Goal: Information Seeking & Learning: Learn about a topic

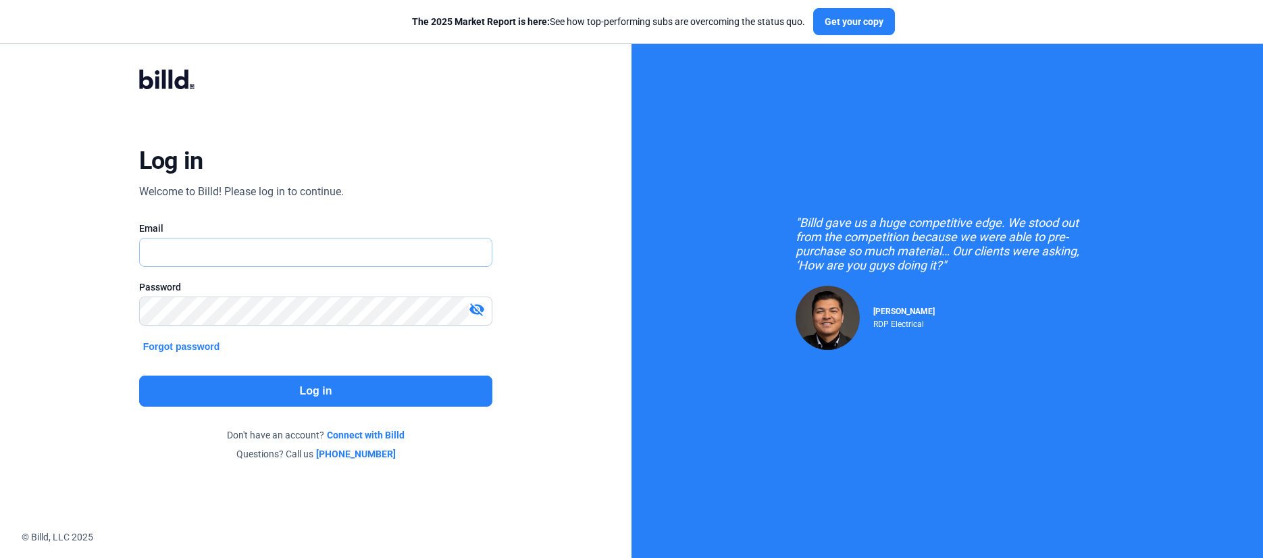
type input "[PERSON_NAME][EMAIL_ADDRESS][DOMAIN_NAME]"
click at [337, 397] on button "Log in" at bounding box center [316, 391] width 354 height 31
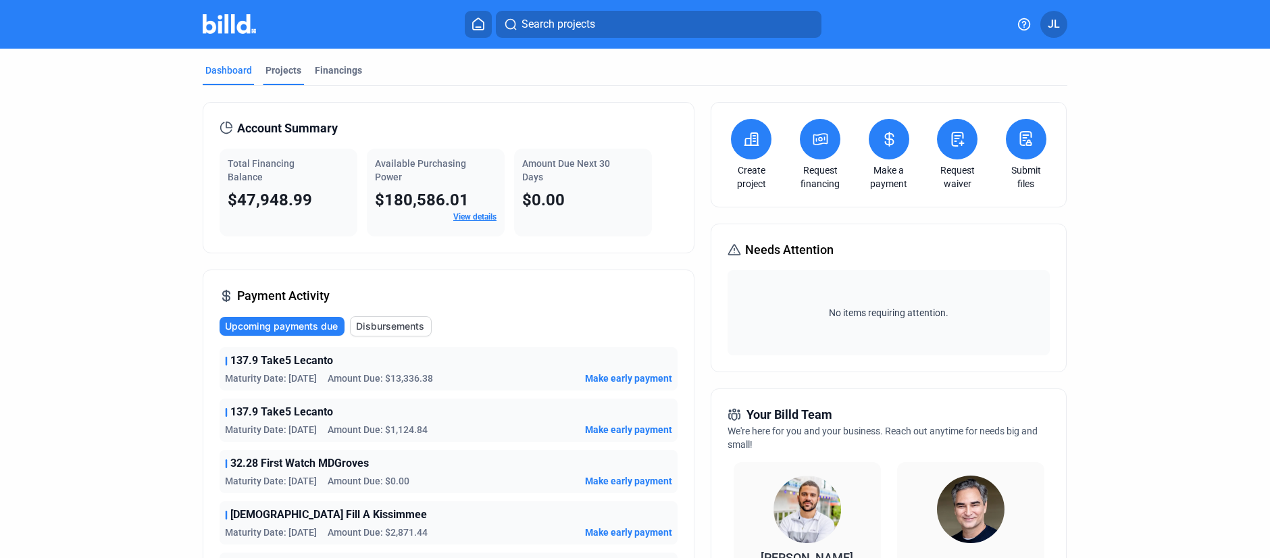
click at [285, 69] on div "Projects" at bounding box center [283, 70] width 36 height 14
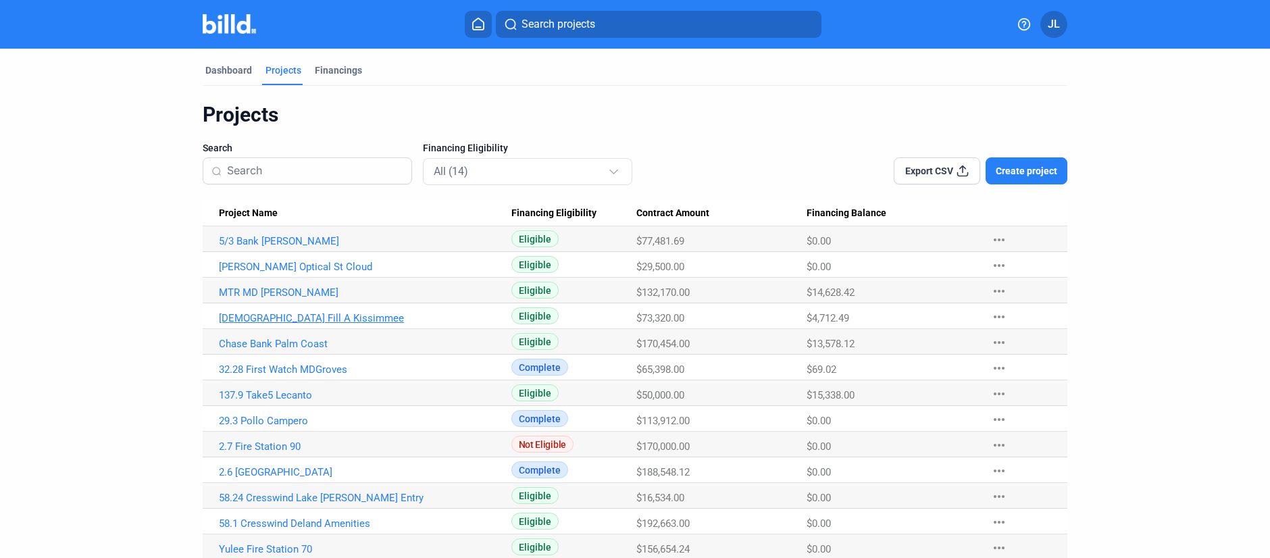
click at [269, 247] on link "[DEMOGRAPHIC_DATA] Fill A Kissimmee" at bounding box center [365, 241] width 292 height 12
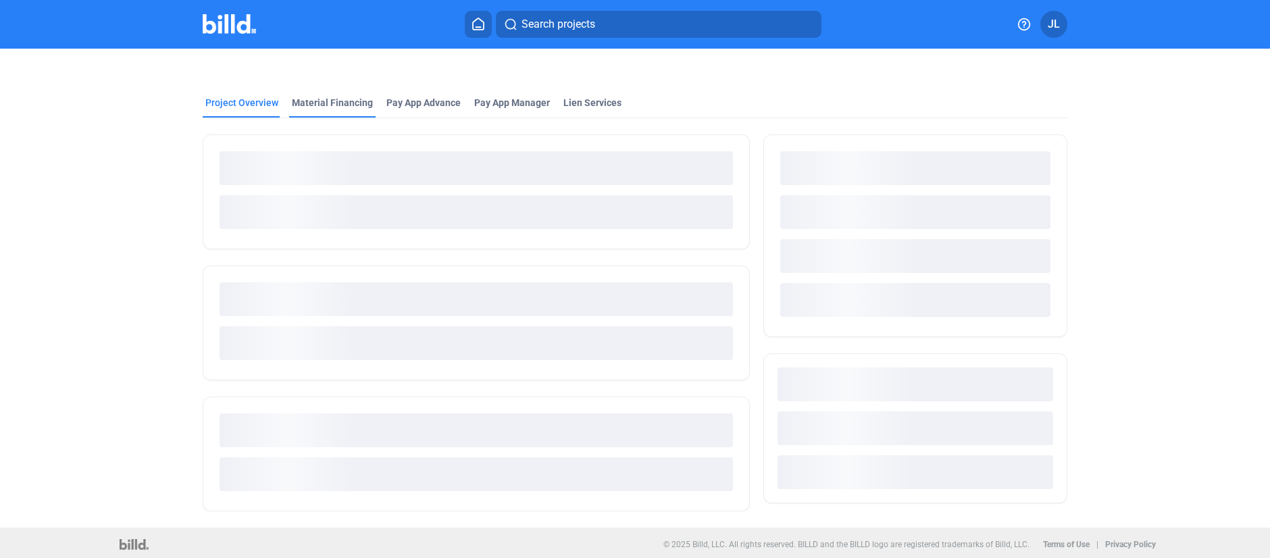
click at [334, 103] on div "Material Financing" at bounding box center [332, 103] width 81 height 14
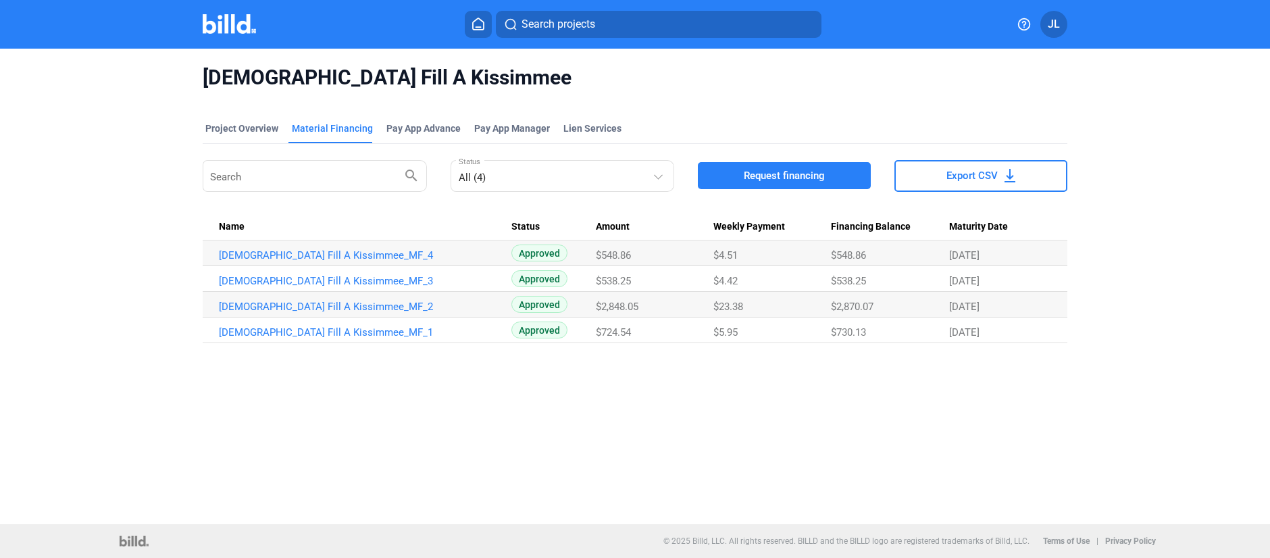
click at [235, 26] on img at bounding box center [229, 24] width 53 height 20
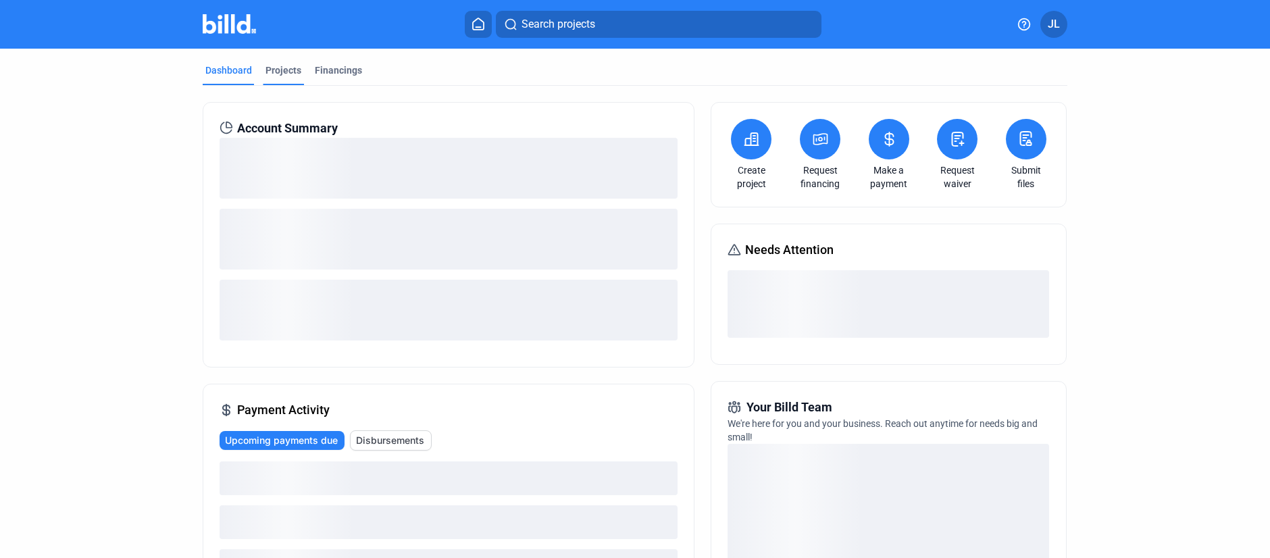
drag, startPoint x: 279, startPoint y: 66, endPoint x: 287, endPoint y: 78, distance: 15.2
click at [279, 66] on div "Projects" at bounding box center [283, 70] width 36 height 14
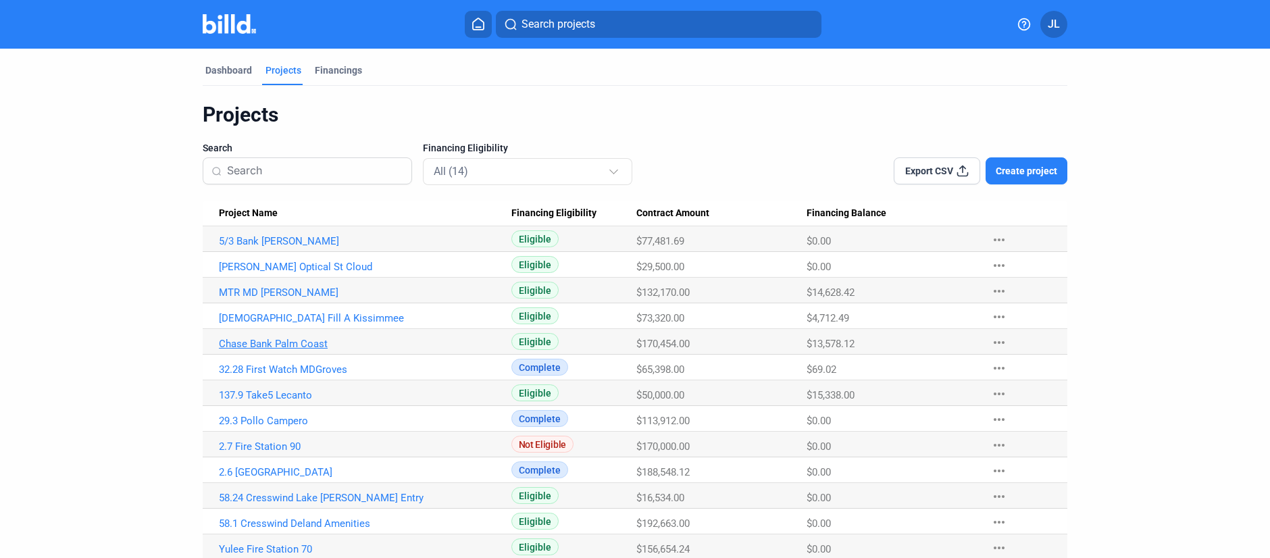
click at [273, 247] on link "Chase Bank Palm Coast" at bounding box center [365, 241] width 292 height 12
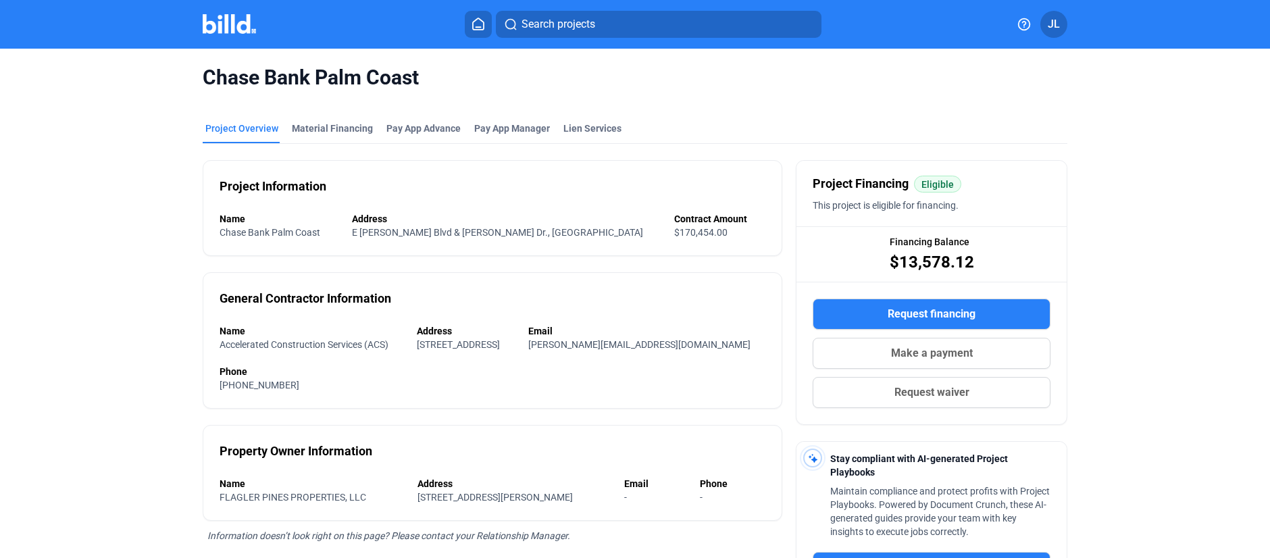
click at [327, 93] on div "Chase Bank Palm Coast" at bounding box center [635, 78] width 865 height 58
click at [326, 117] on mat-tab-group "Project Overview Material Financing Pay App Advance Pay App Manager Lien Servic…" at bounding box center [635, 430] width 865 height 646
click at [327, 124] on div "Material Financing" at bounding box center [332, 129] width 81 height 14
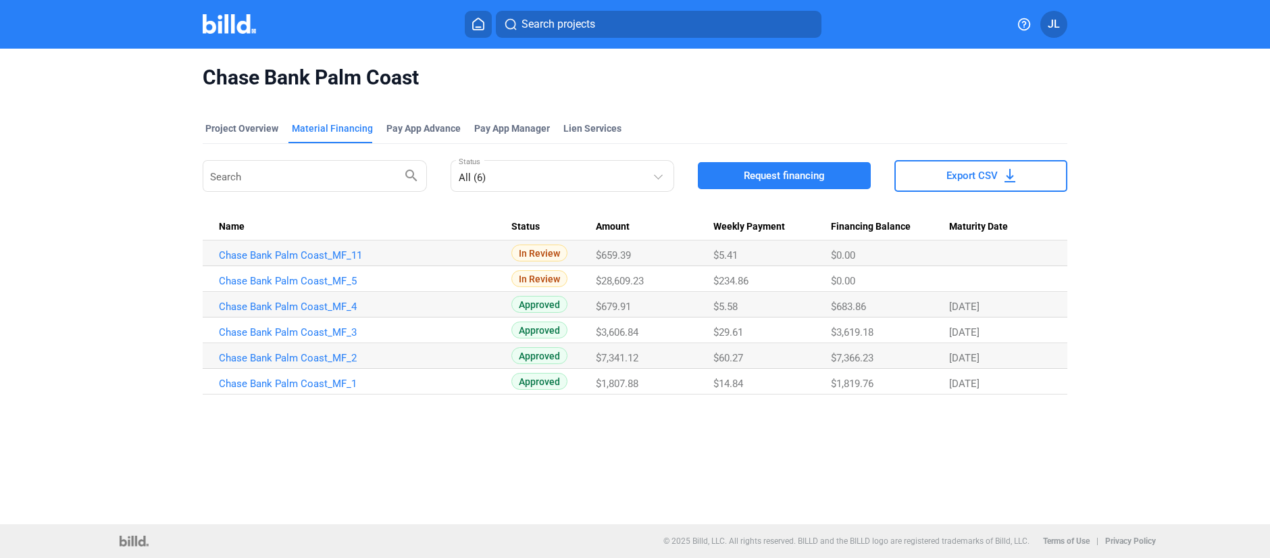
click at [234, 28] on img at bounding box center [229, 24] width 53 height 20
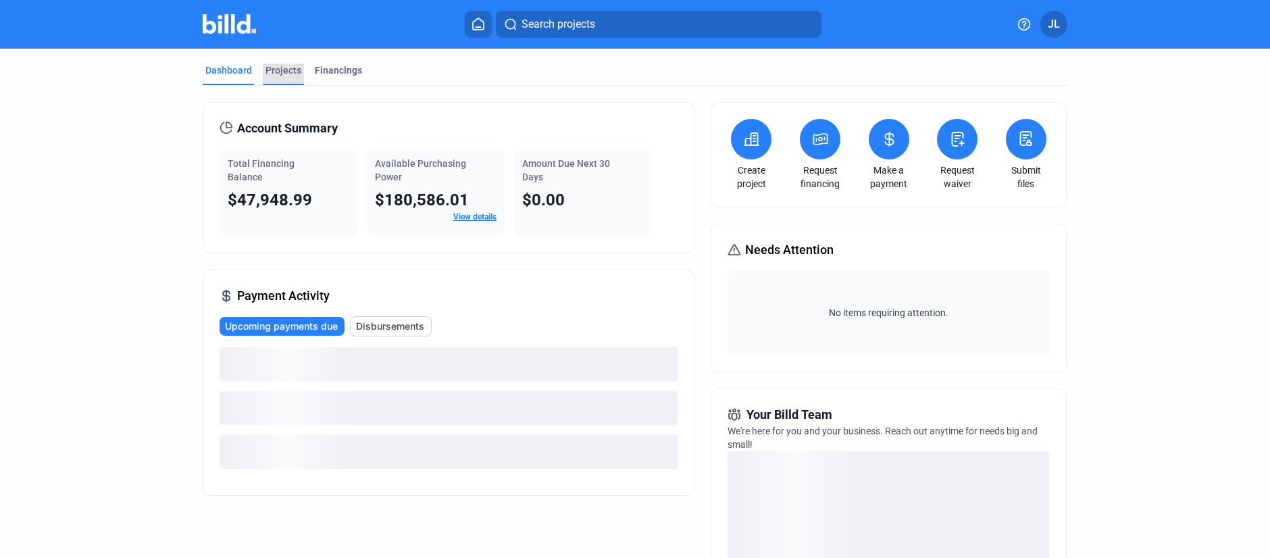
click at [278, 72] on div "Projects" at bounding box center [283, 70] width 36 height 14
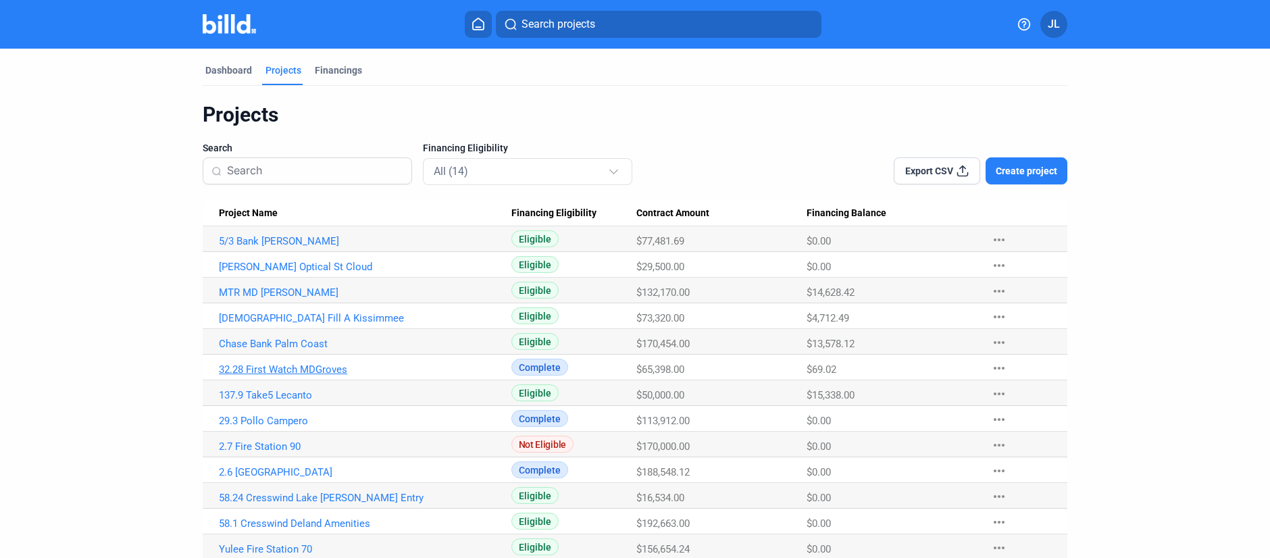
click at [288, 247] on link "32.28 First Watch MDGroves" at bounding box center [365, 241] width 292 height 12
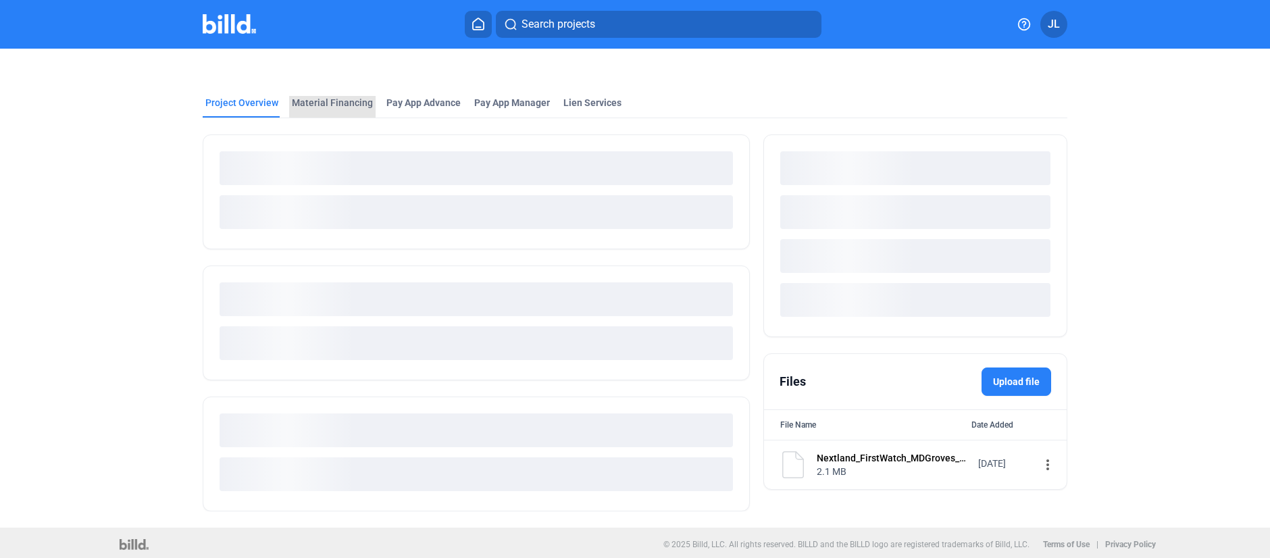
click at [353, 103] on div "Material Financing" at bounding box center [332, 103] width 81 height 14
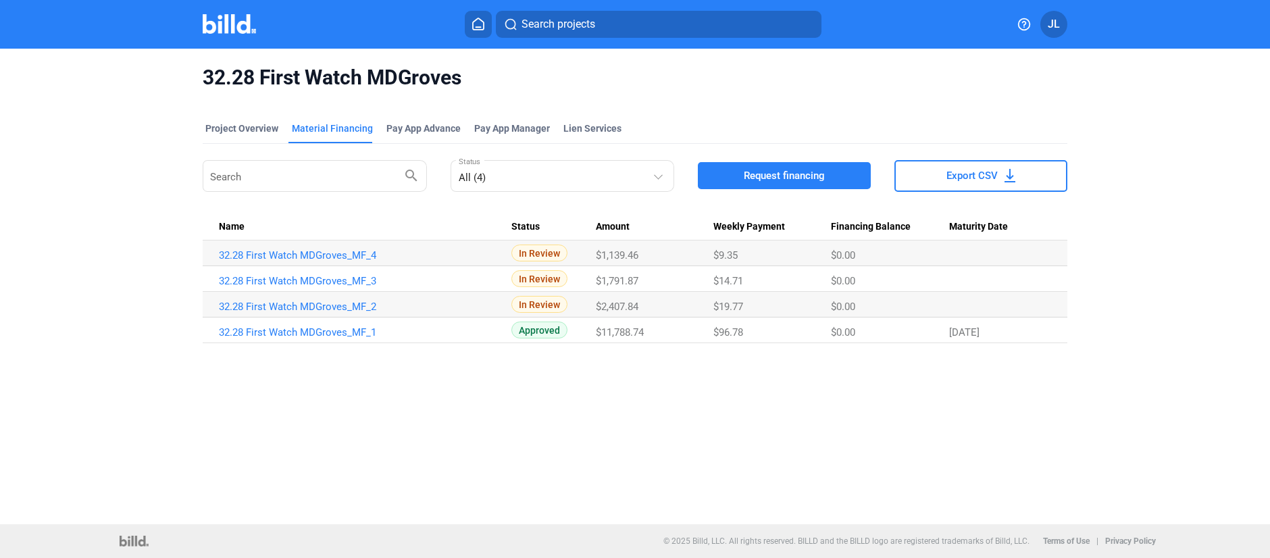
click at [227, 32] on img at bounding box center [229, 24] width 53 height 20
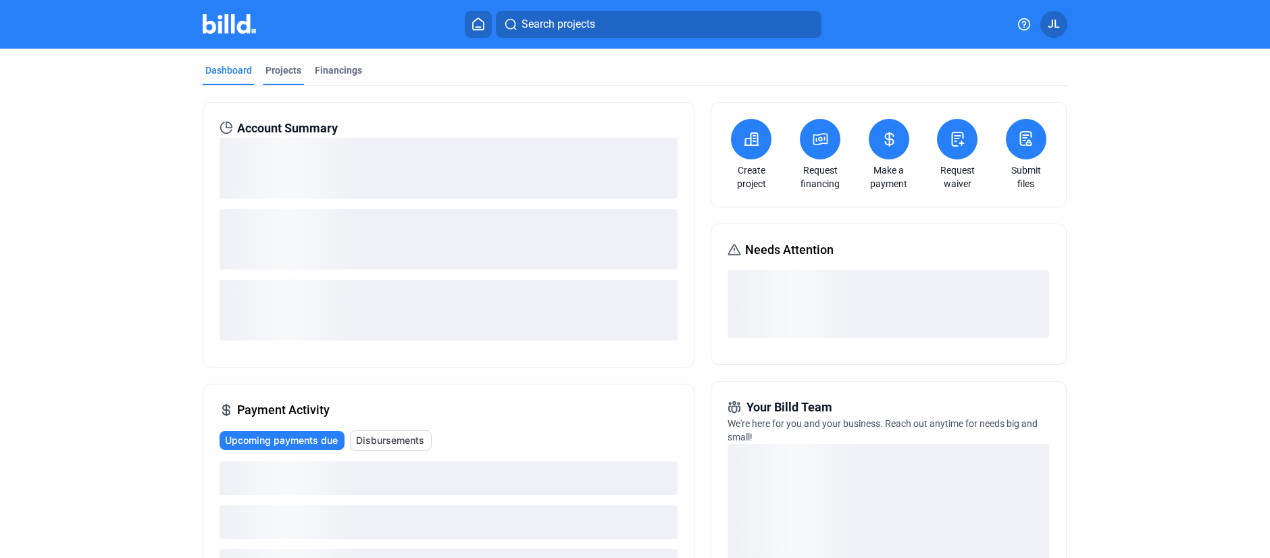
click at [285, 70] on div "Projects" at bounding box center [283, 70] width 36 height 14
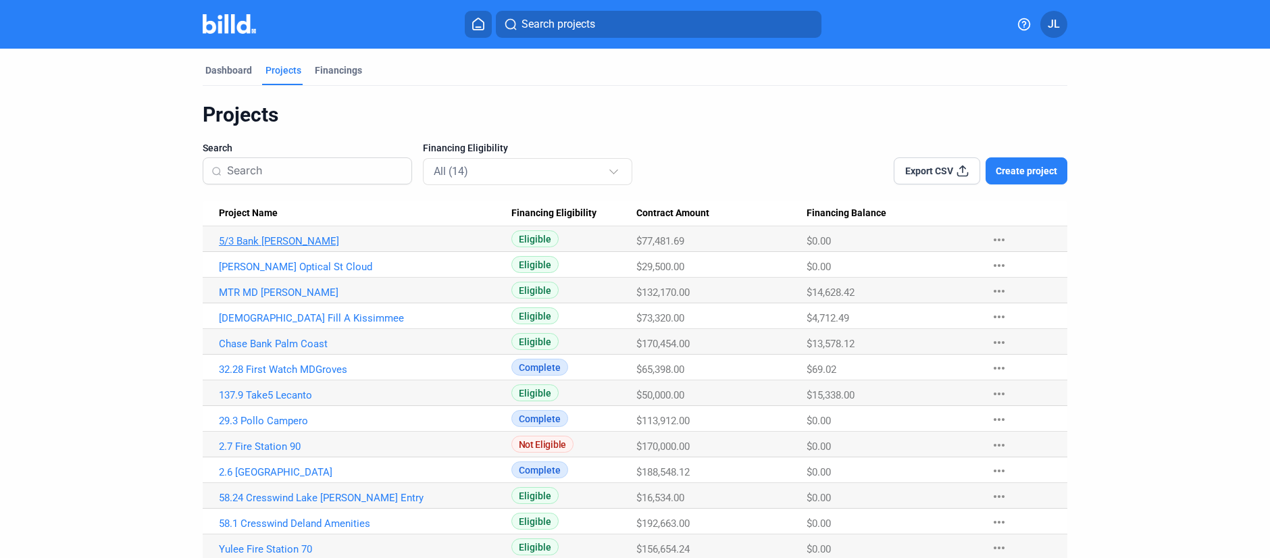
click at [267, 240] on link "5/3 Bank [PERSON_NAME]" at bounding box center [365, 241] width 292 height 12
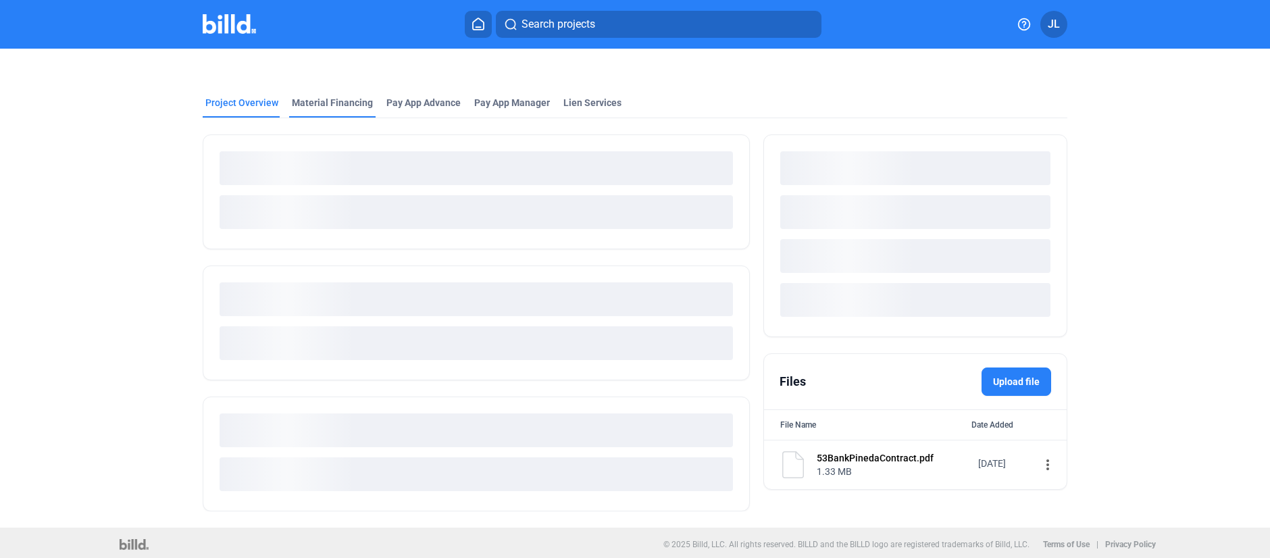
click at [309, 96] on div "Material Financing" at bounding box center [332, 103] width 81 height 14
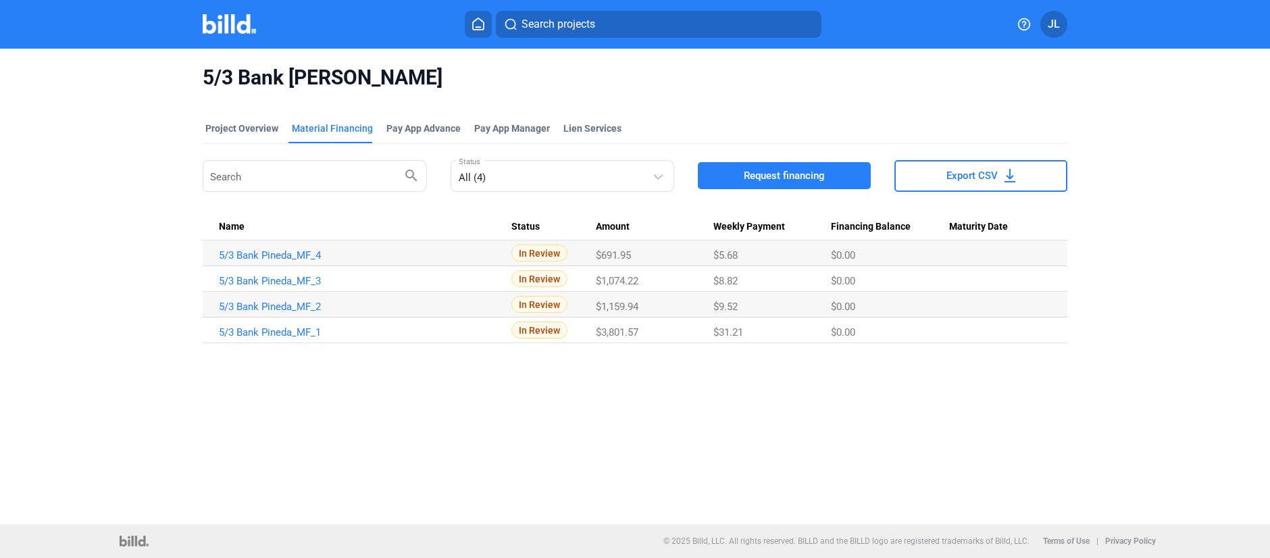
click at [228, 31] on img at bounding box center [229, 24] width 53 height 20
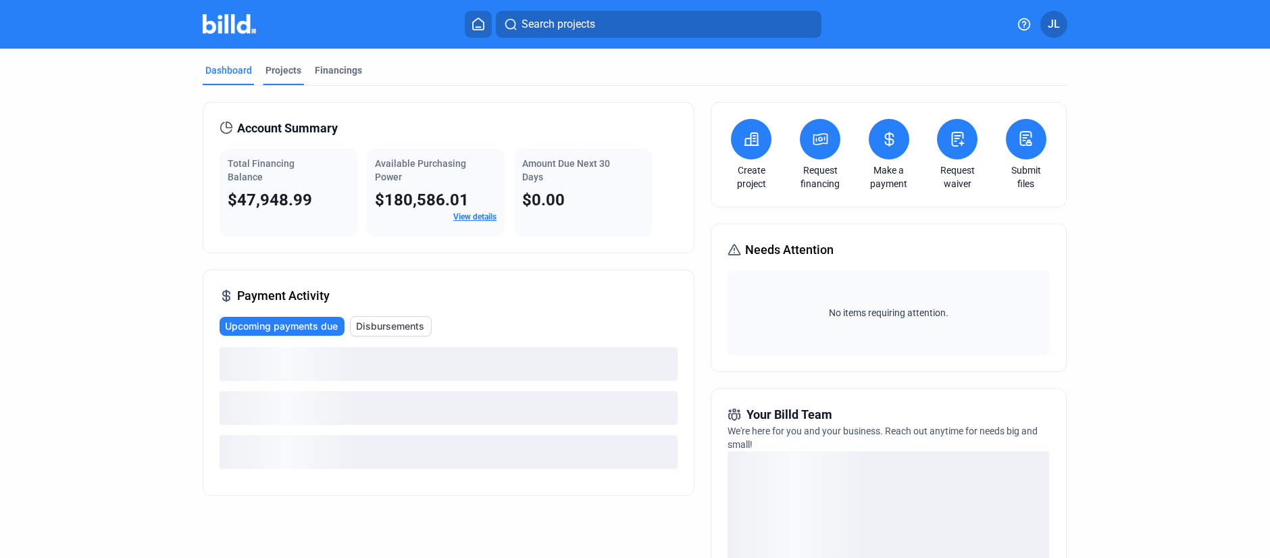
click at [285, 68] on div "Projects" at bounding box center [283, 70] width 36 height 14
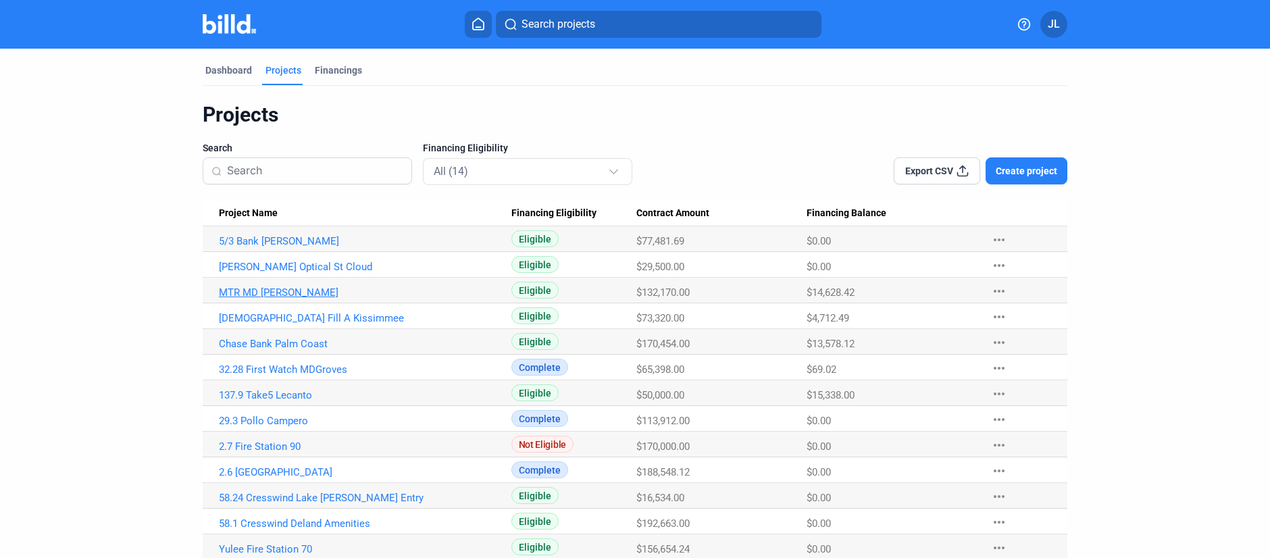
click at [235, 247] on link "MTR MD [PERSON_NAME]" at bounding box center [365, 241] width 292 height 12
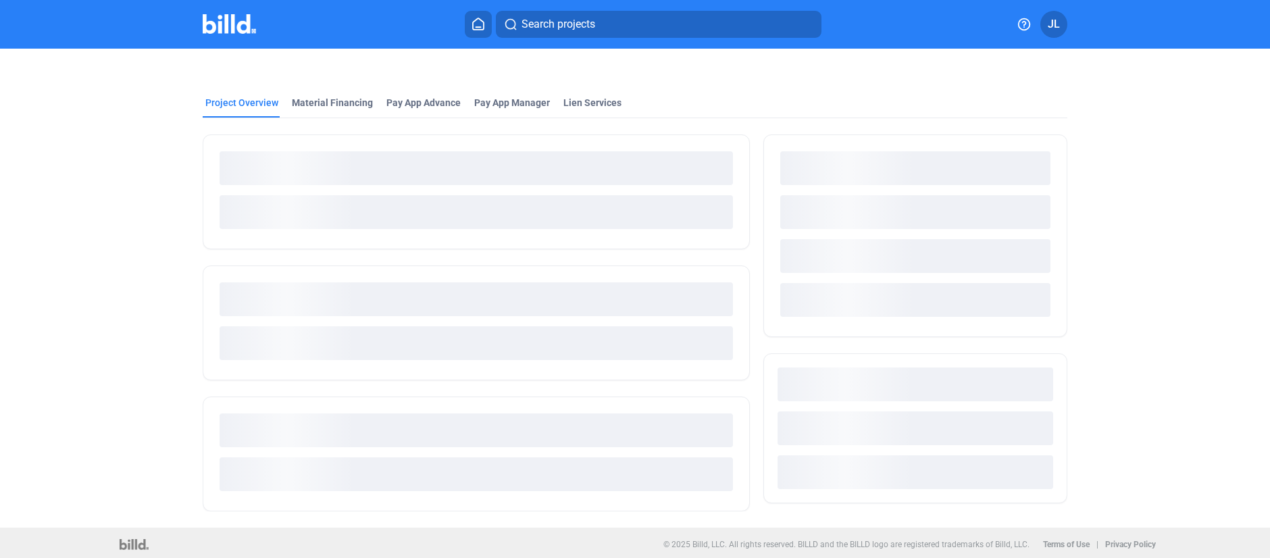
click at [324, 96] on div "Project Overview Material Financing Pay App Advance Pay App Manager Lien Servic…" at bounding box center [634, 288] width 1067 height 479
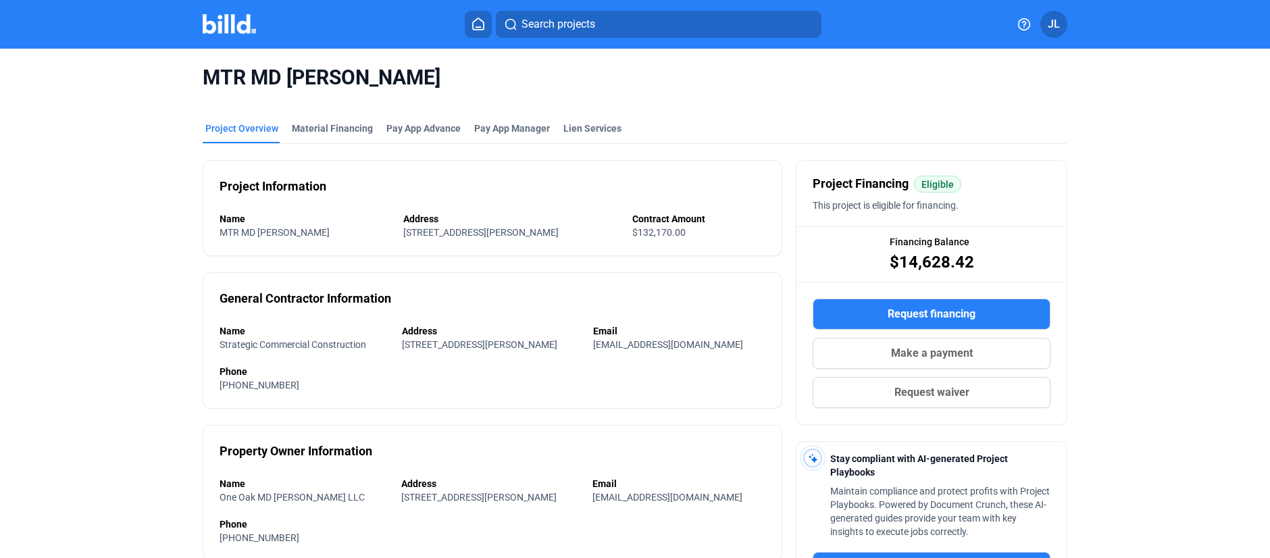
click at [336, 118] on mat-tab-group "Project Overview Material Financing Pay App Advance Pay App Manager Lien Servic…" at bounding box center [635, 430] width 865 height 646
click at [309, 131] on div "Material Financing" at bounding box center [332, 129] width 81 height 14
